Goal: Ask a question: Seek information or help from site administrators or community

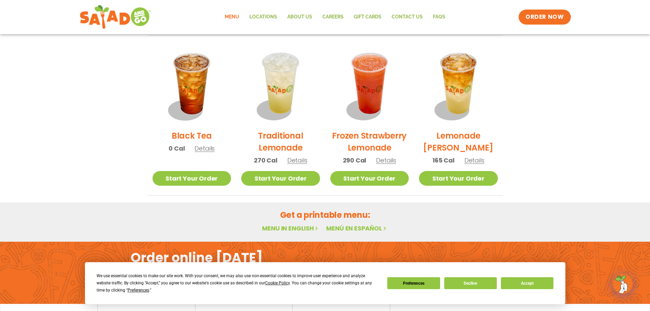
scroll to position [537, 0]
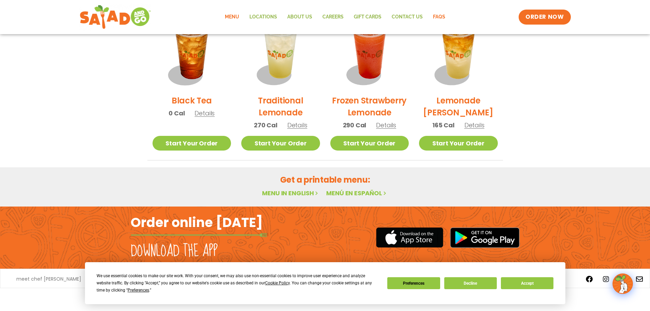
click at [433, 16] on link "FAQs" at bounding box center [439, 17] width 23 height 16
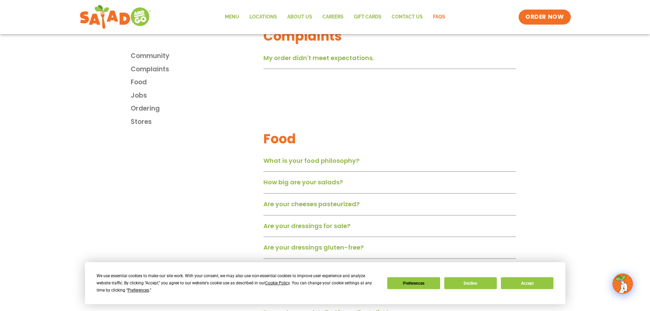
scroll to position [273, 0]
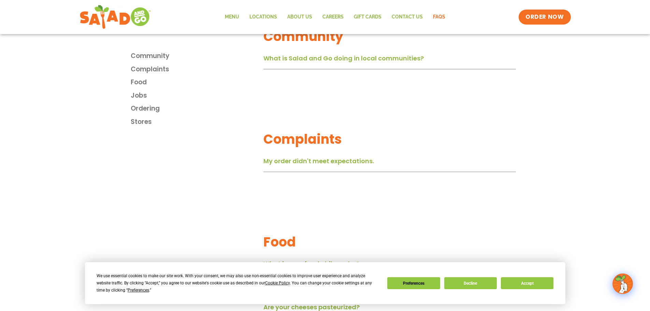
click at [312, 165] on link "My order didn't meet expectations." at bounding box center [319, 161] width 111 height 9
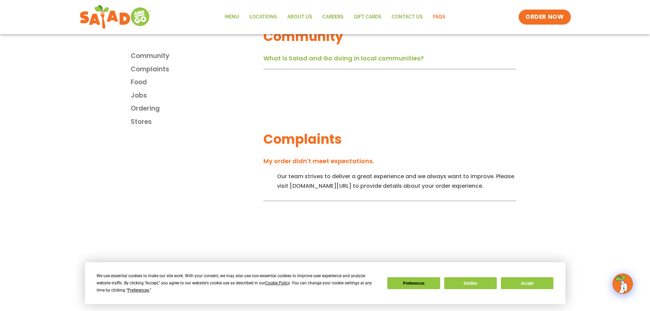
click at [316, 197] on div "Our team strives to deliver a great experience and we always want to improve. P…" at bounding box center [390, 186] width 253 height 29
click at [404, 21] on link "Contact Us" at bounding box center [407, 17] width 41 height 16
